Goal: Task Accomplishment & Management: Manage account settings

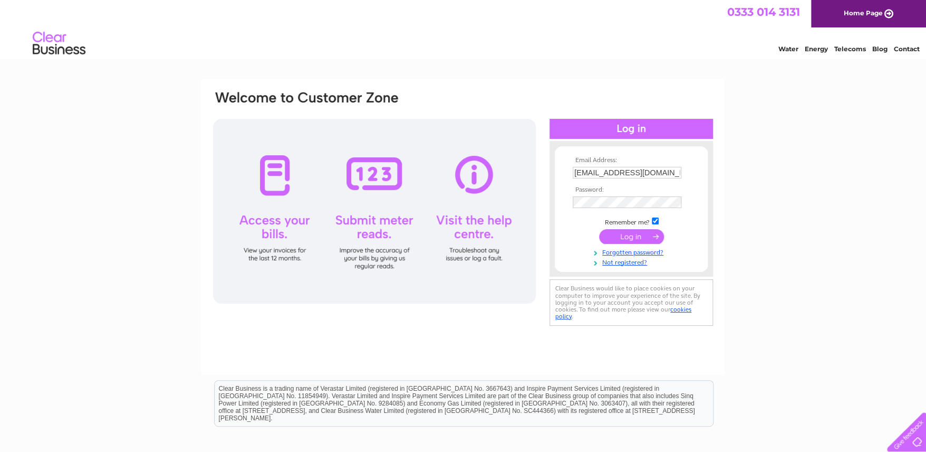
click at [627, 232] on input "submit" at bounding box center [631, 236] width 65 height 15
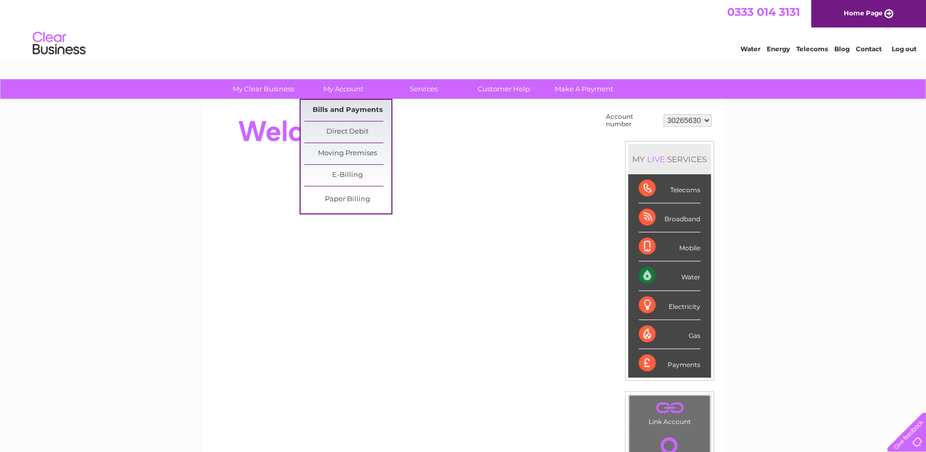
click at [346, 107] on link "Bills and Payments" at bounding box center [347, 110] width 87 height 21
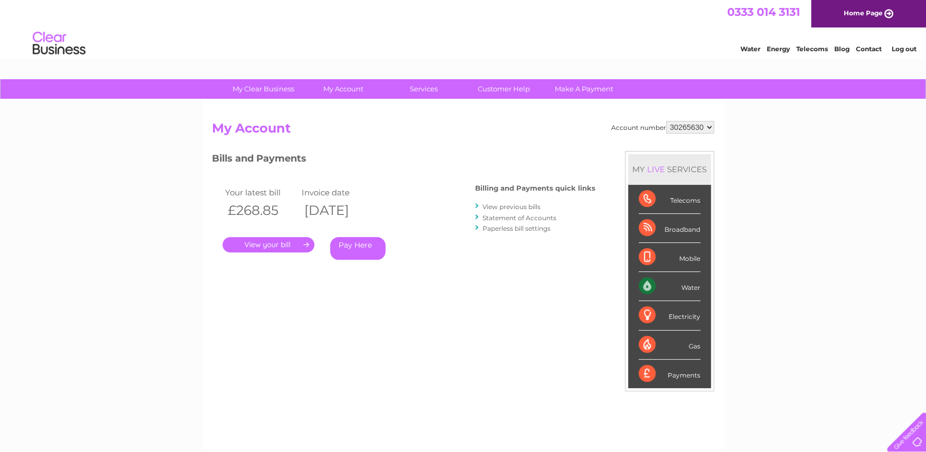
click at [269, 244] on link "." at bounding box center [269, 244] width 92 height 15
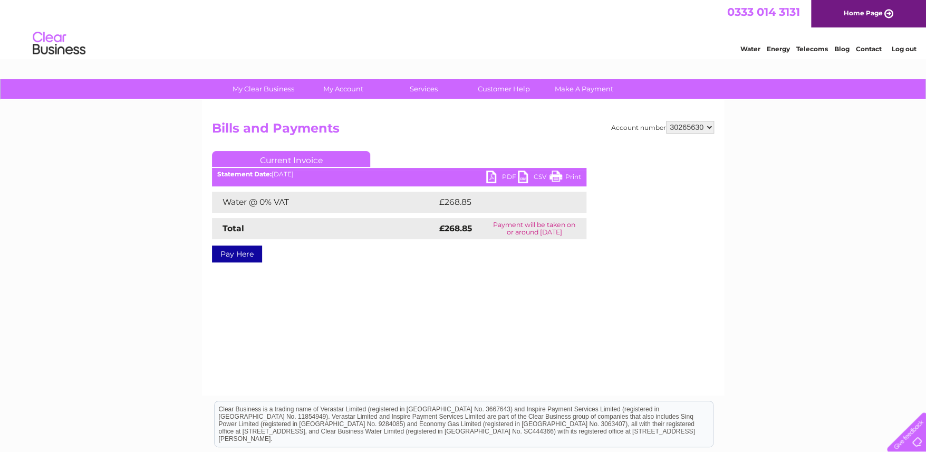
click at [499, 174] on link "PDF" at bounding box center [502, 177] width 32 height 15
